Goal: Transaction & Acquisition: Download file/media

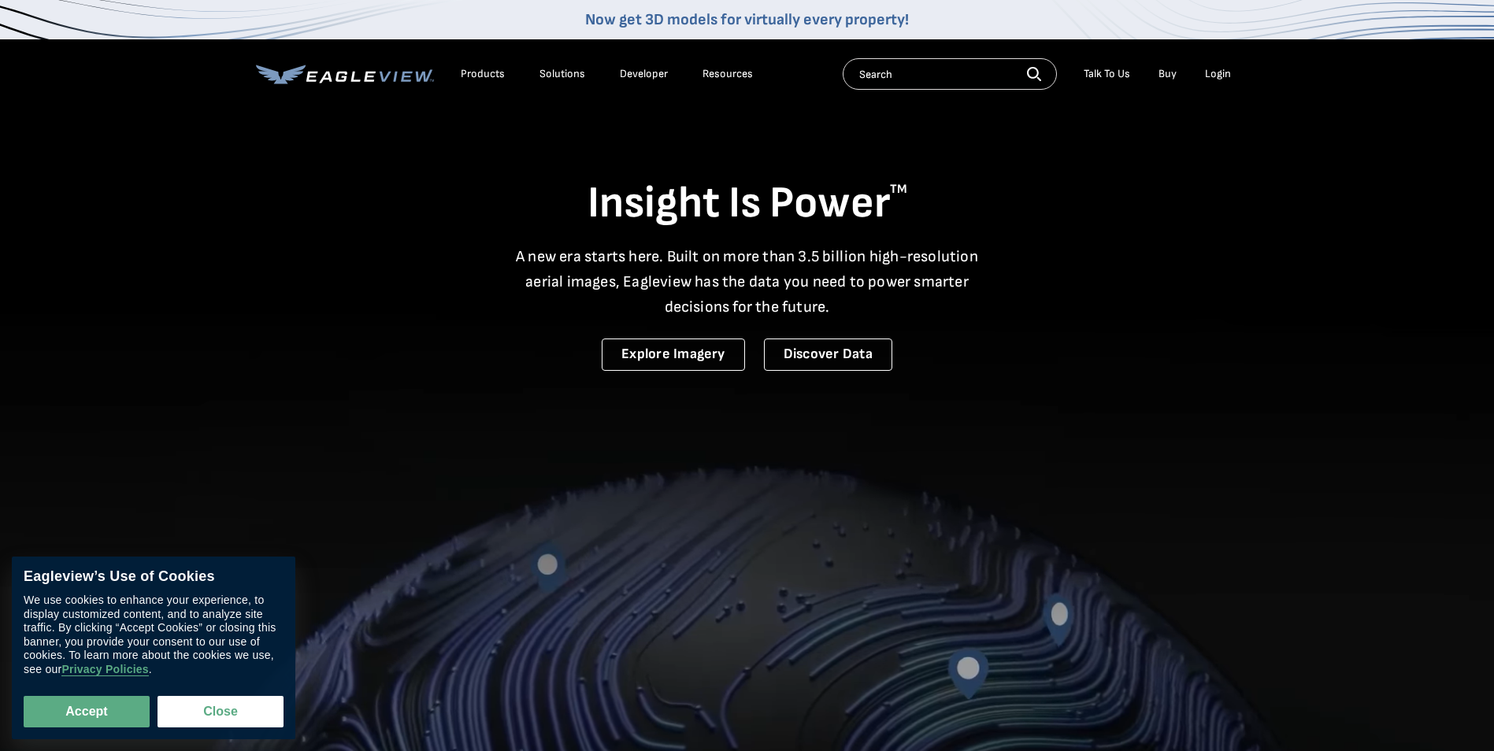
click at [1229, 72] on div "Login" at bounding box center [1218, 74] width 26 height 14
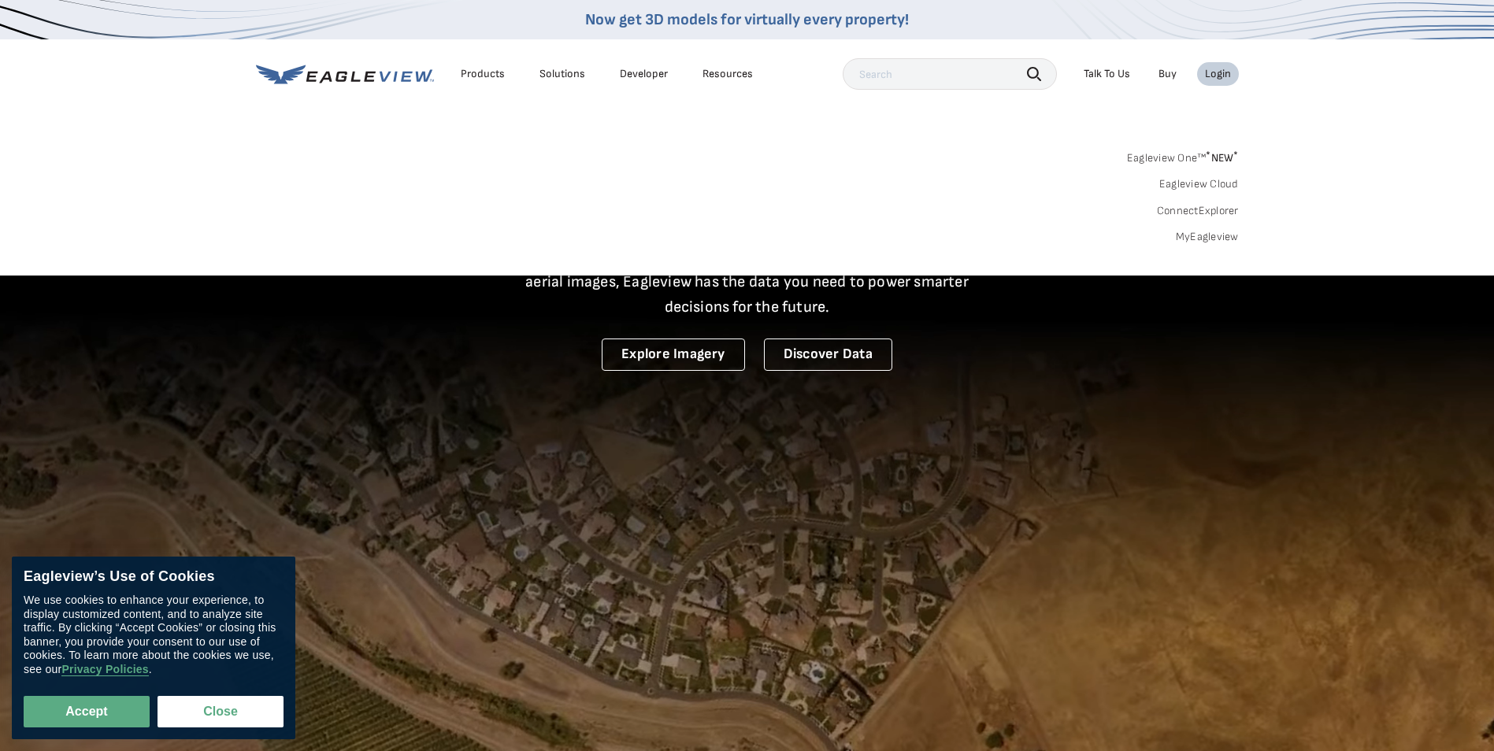
click at [1212, 235] on link "MyEagleview" at bounding box center [1206, 237] width 63 height 14
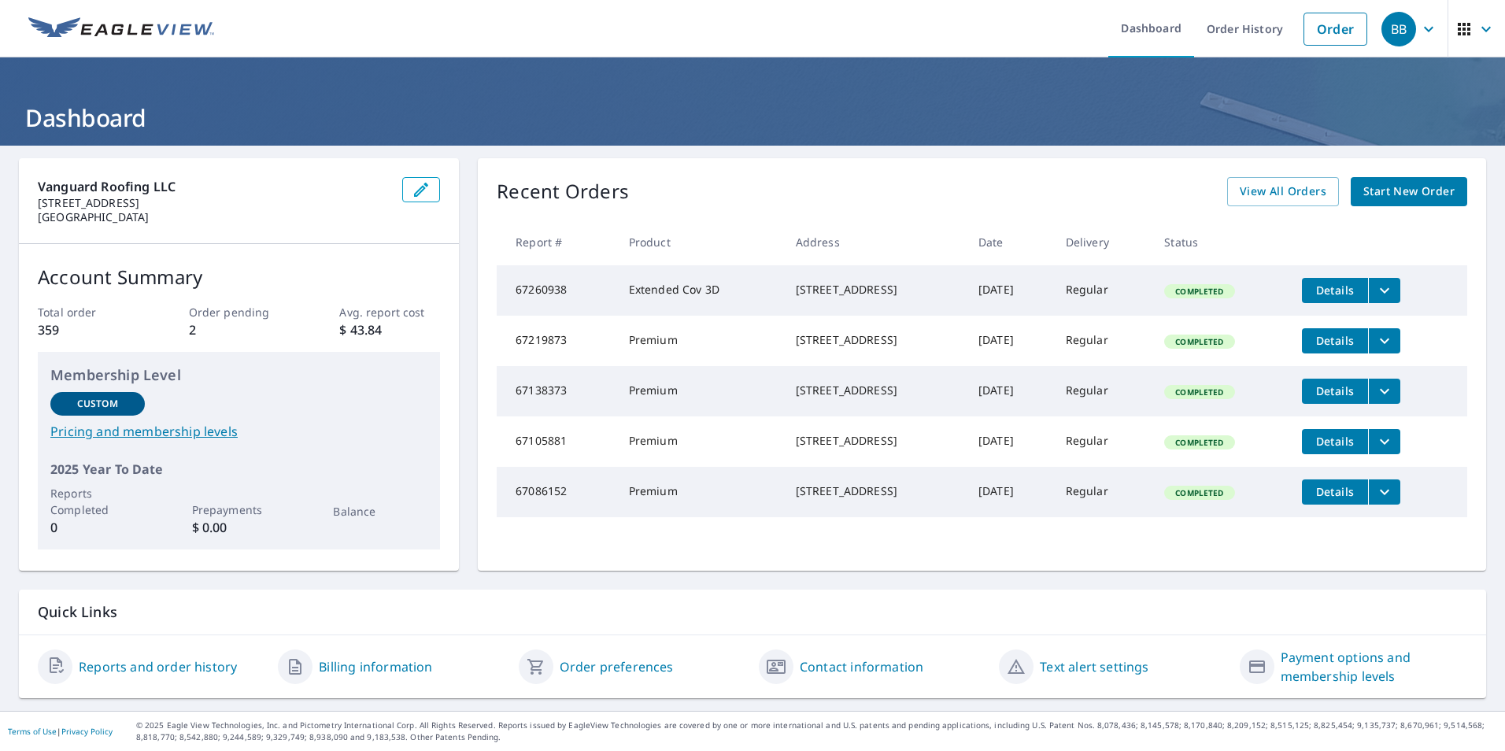
click at [1394, 451] on icon "filesDropdownBtn-67105881" at bounding box center [1384, 441] width 19 height 19
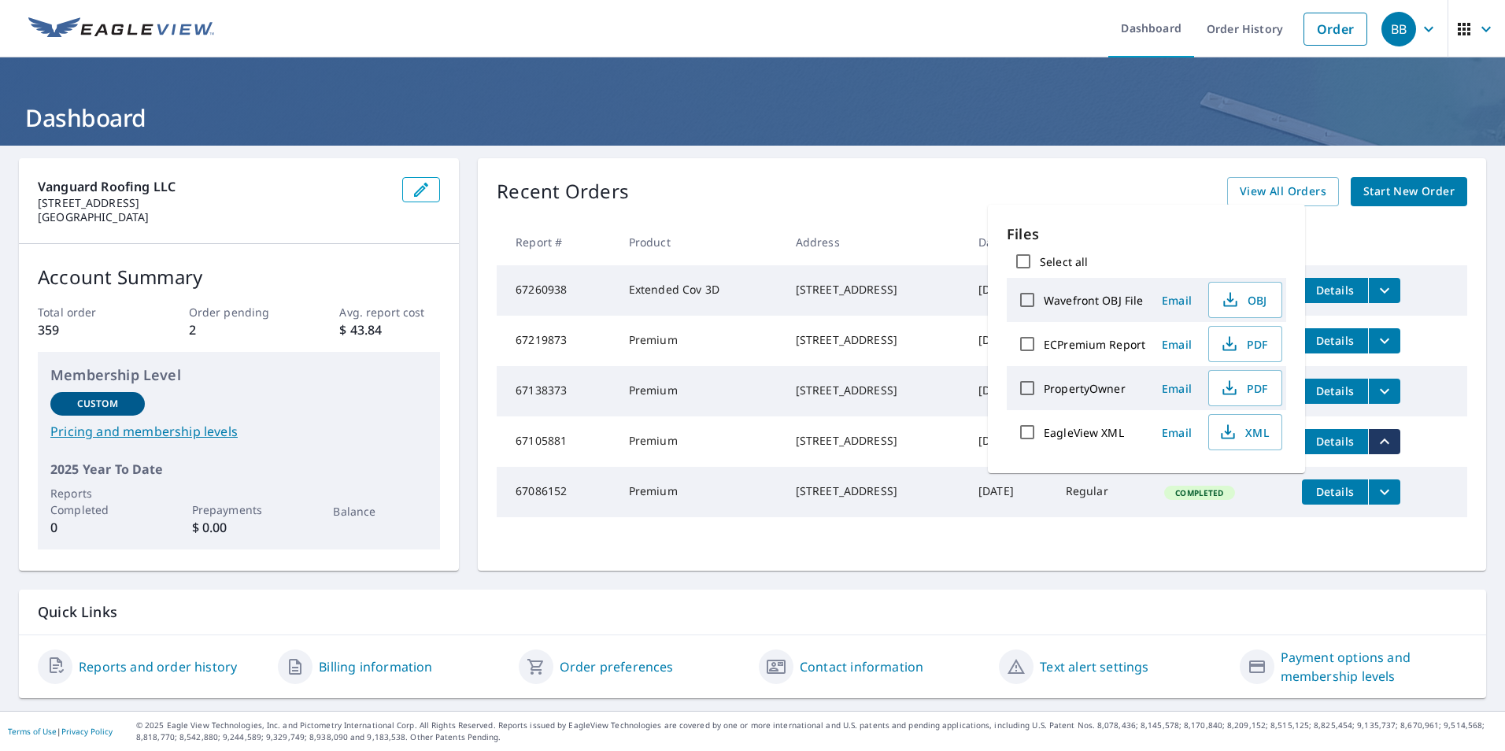
click at [1094, 346] on label "ECPremium Report" at bounding box center [1095, 344] width 102 height 15
click at [1044, 346] on input "ECPremium Report" at bounding box center [1027, 344] width 33 height 33
checkbox input "true"
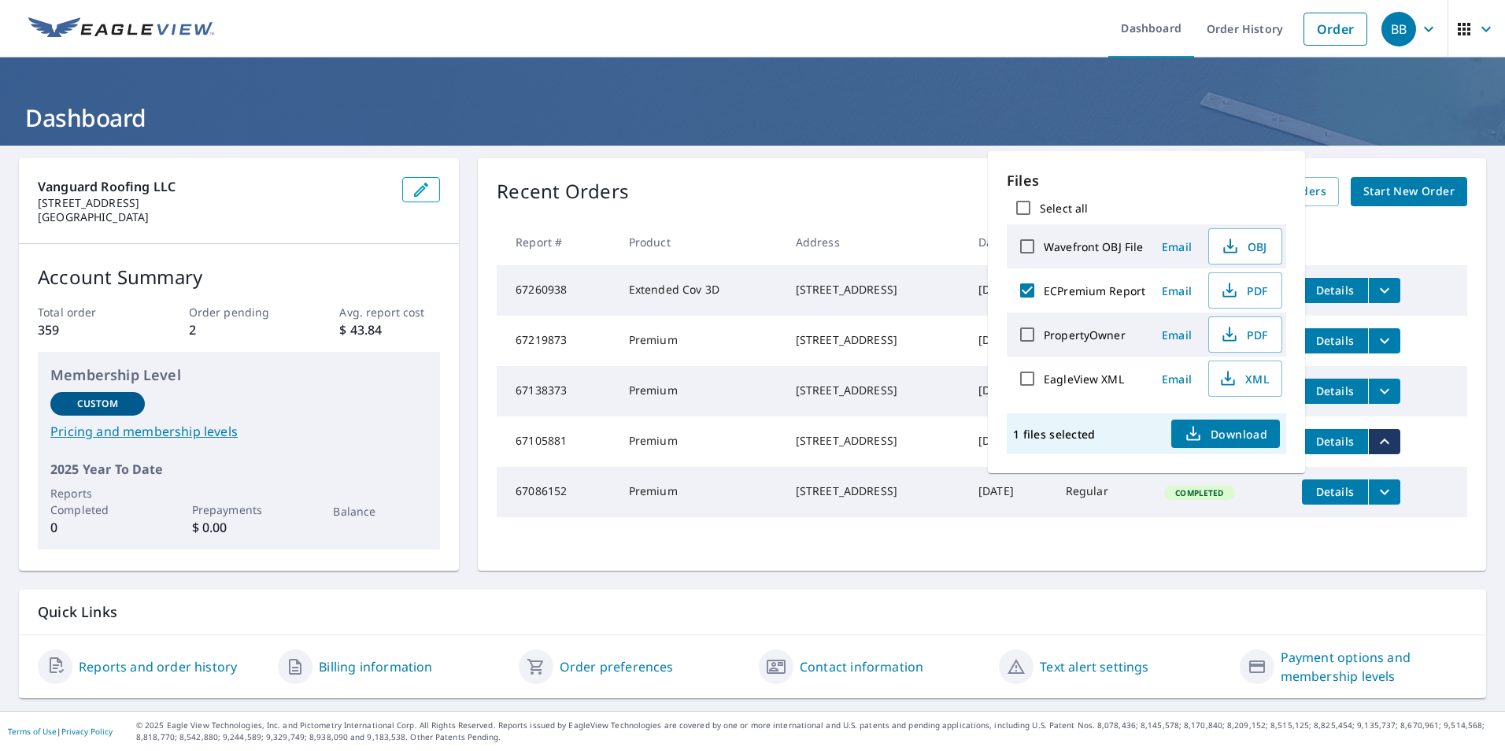
click at [1209, 436] on span "Download" at bounding box center [1225, 433] width 83 height 19
click at [815, 193] on div "Recent Orders View All Orders Start New Order" at bounding box center [982, 191] width 971 height 29
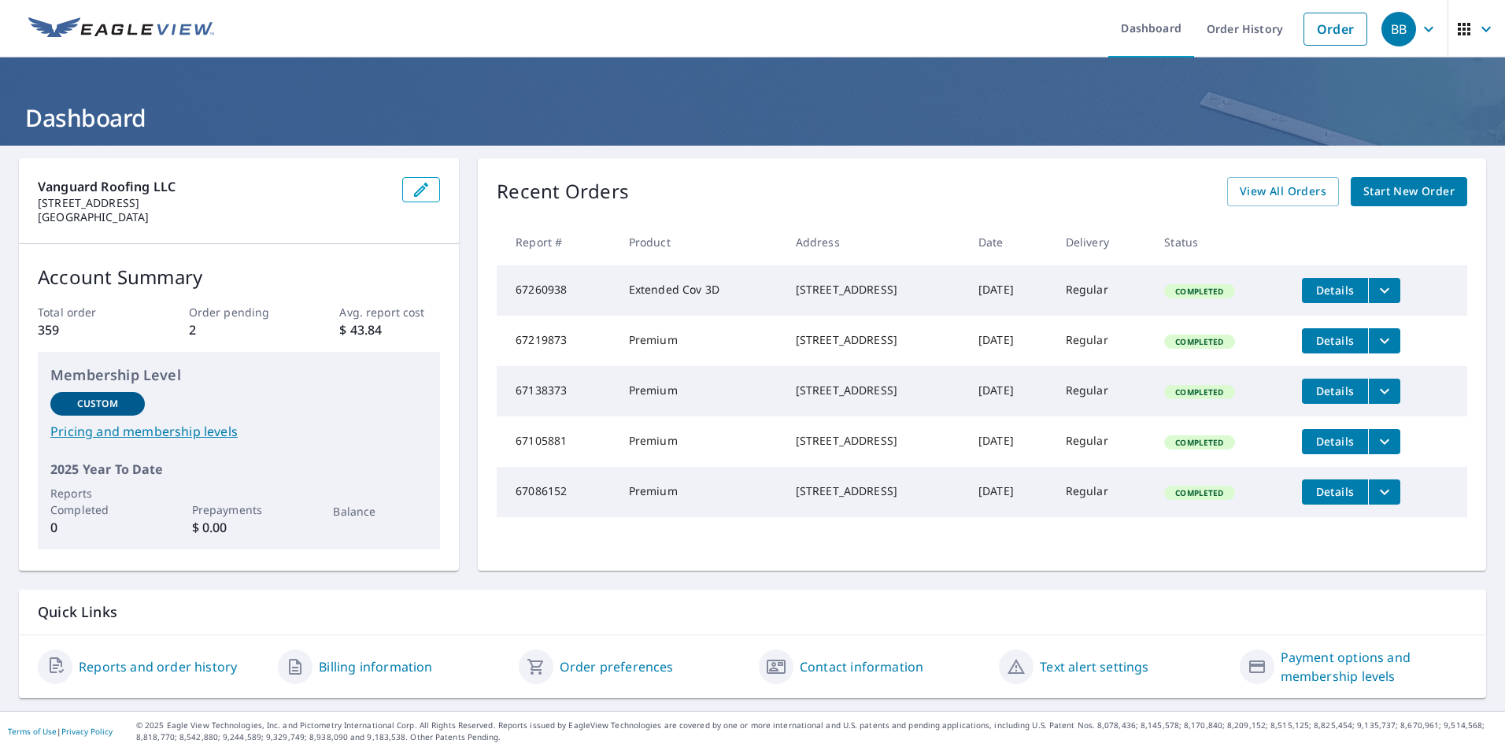
click at [1391, 401] on icon "filesDropdownBtn-67138373" at bounding box center [1384, 391] width 19 height 19
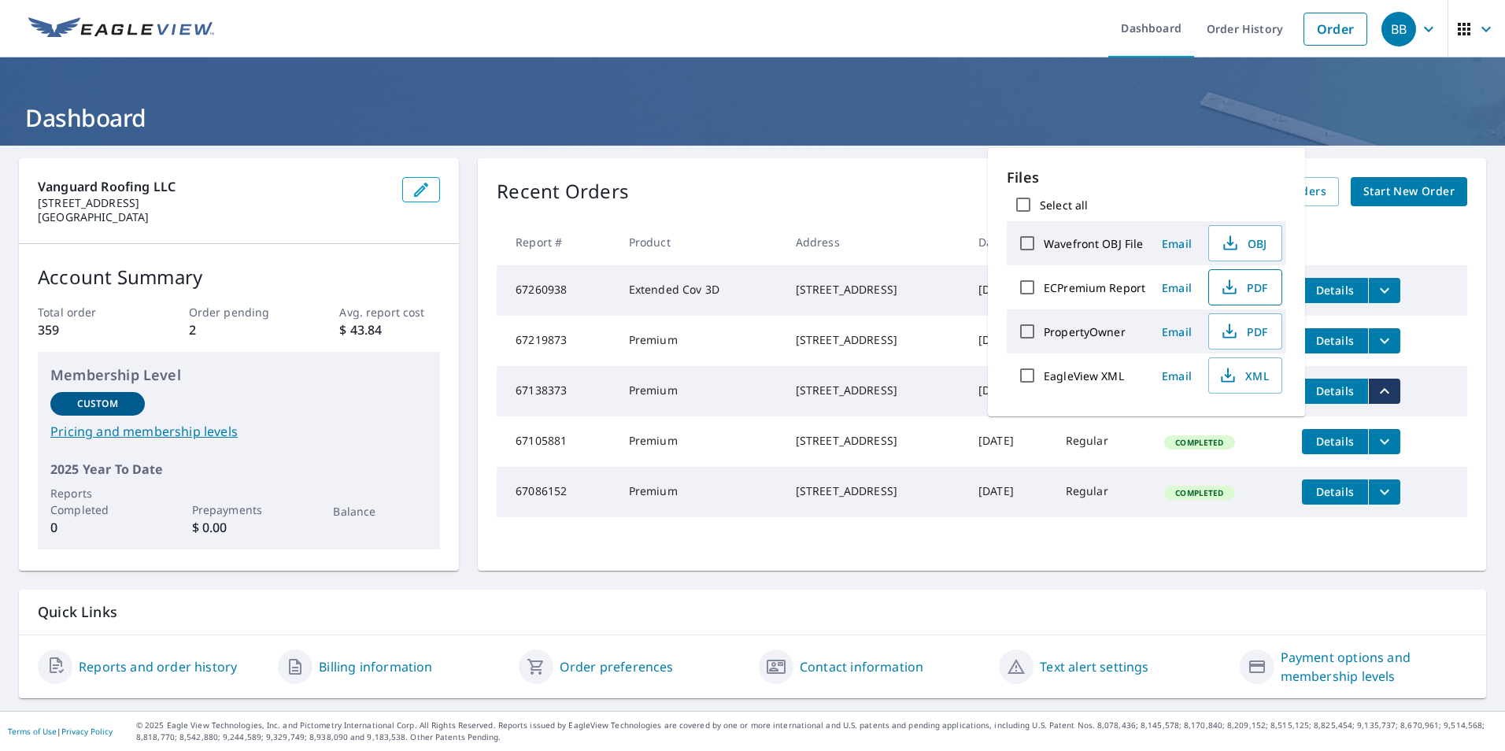
click at [1246, 291] on span "PDF" at bounding box center [1244, 287] width 50 height 19
